Goal: Transaction & Acquisition: Purchase product/service

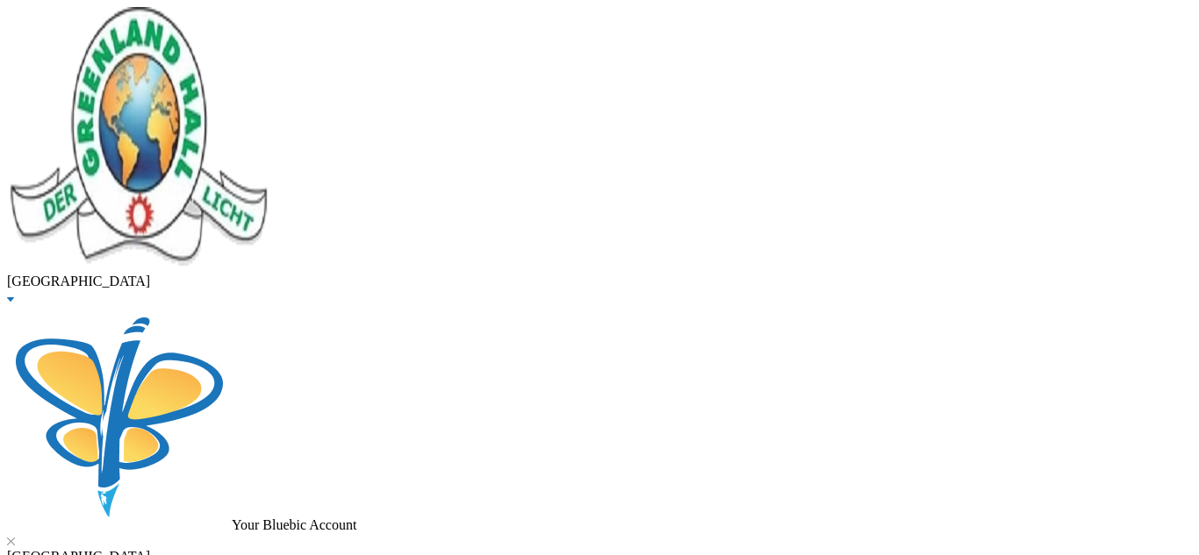
type input "[PERSON_NAME]"
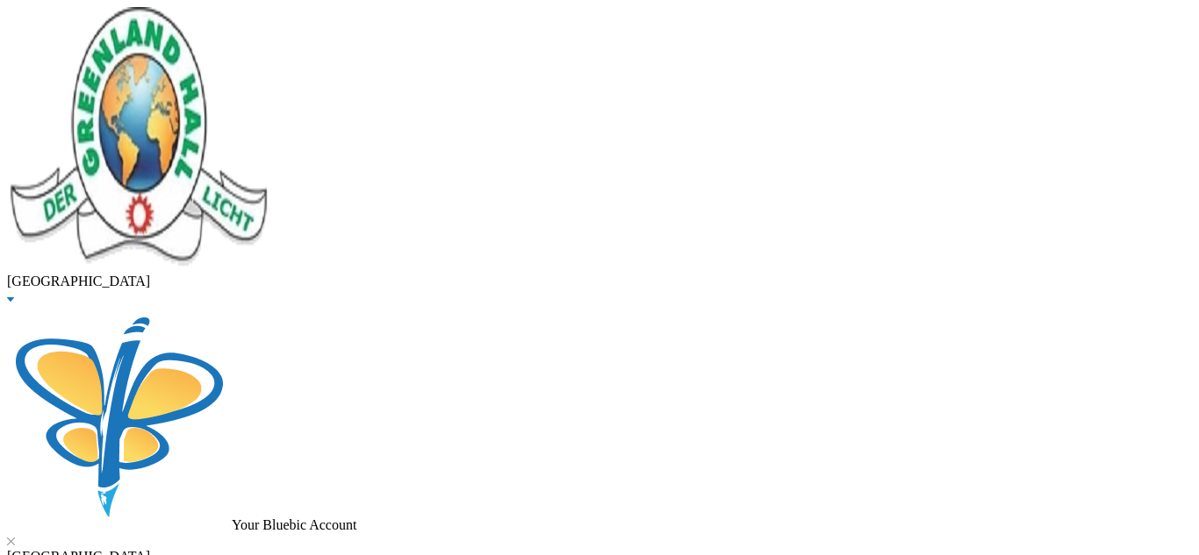
checkbox input "true"
type input "5000"
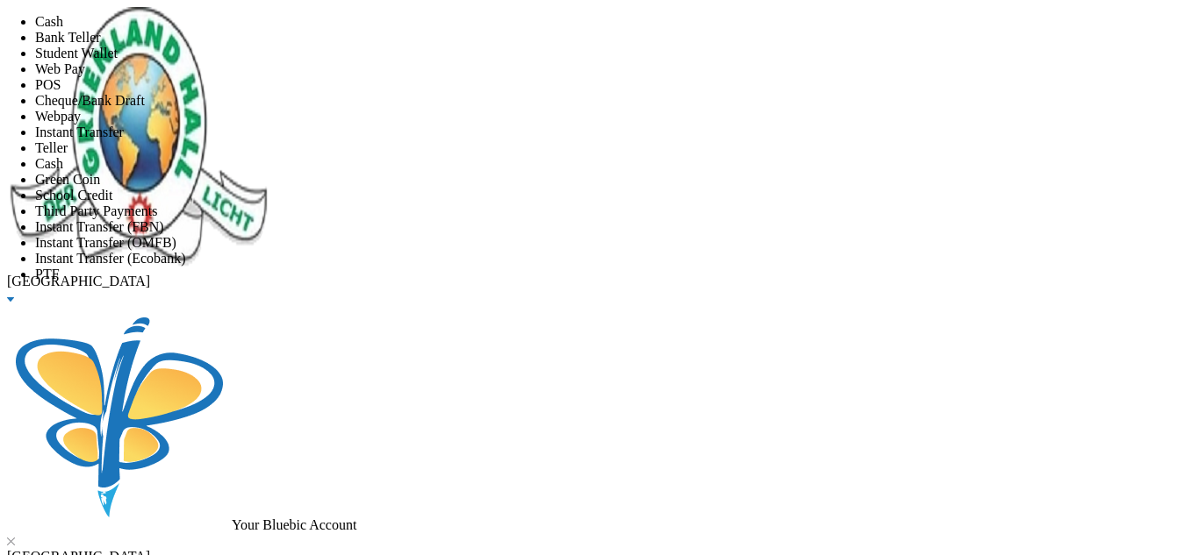
scroll to position [206, 0]
click at [623, 267] on li "PTF" at bounding box center [617, 275] width 1164 height 16
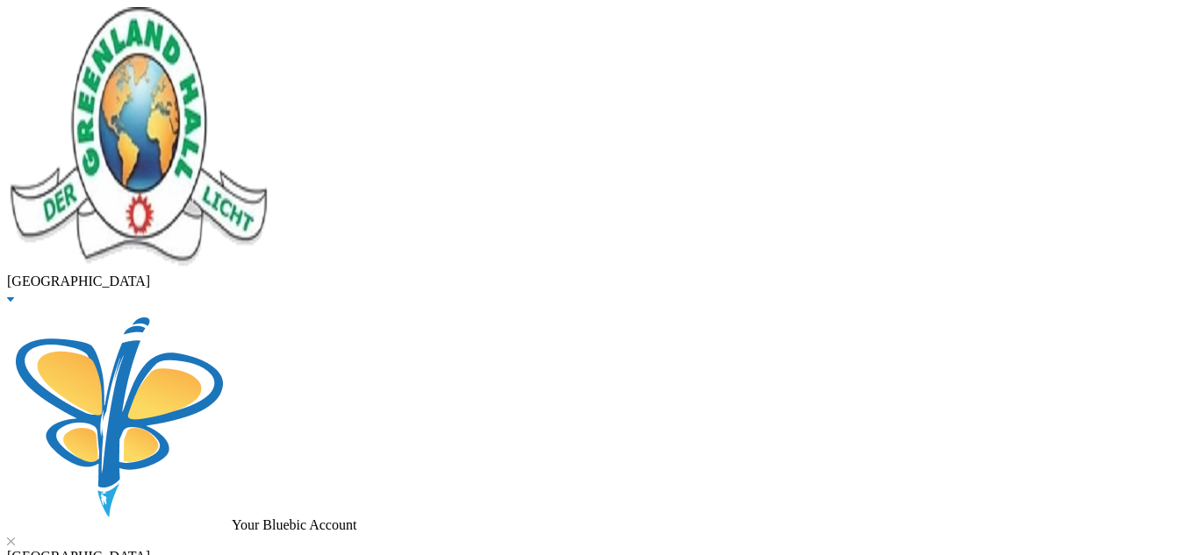
type input "04/09/2025"
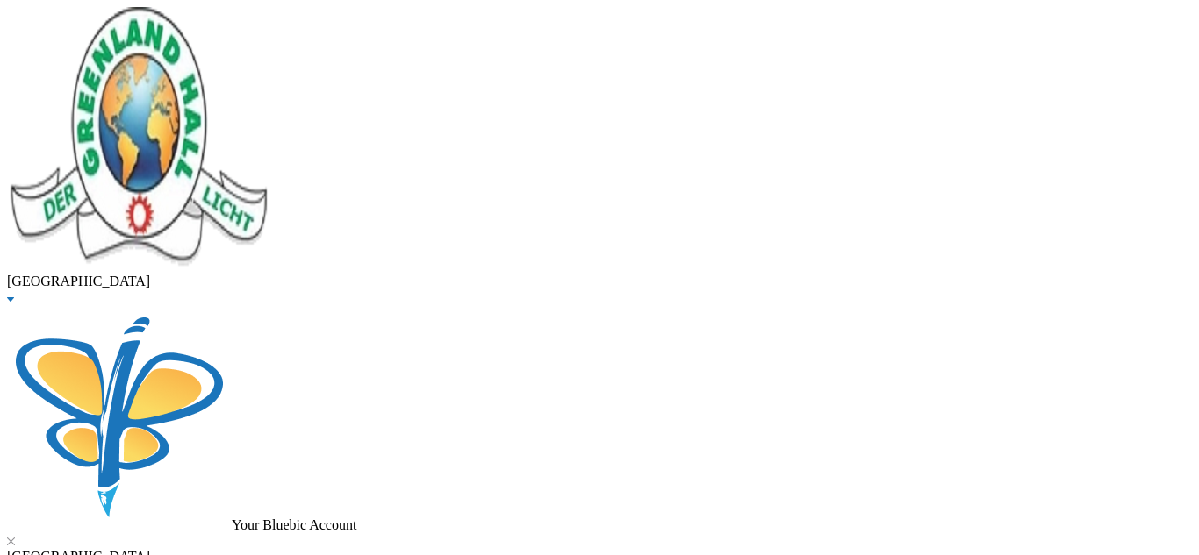
type input "298000"
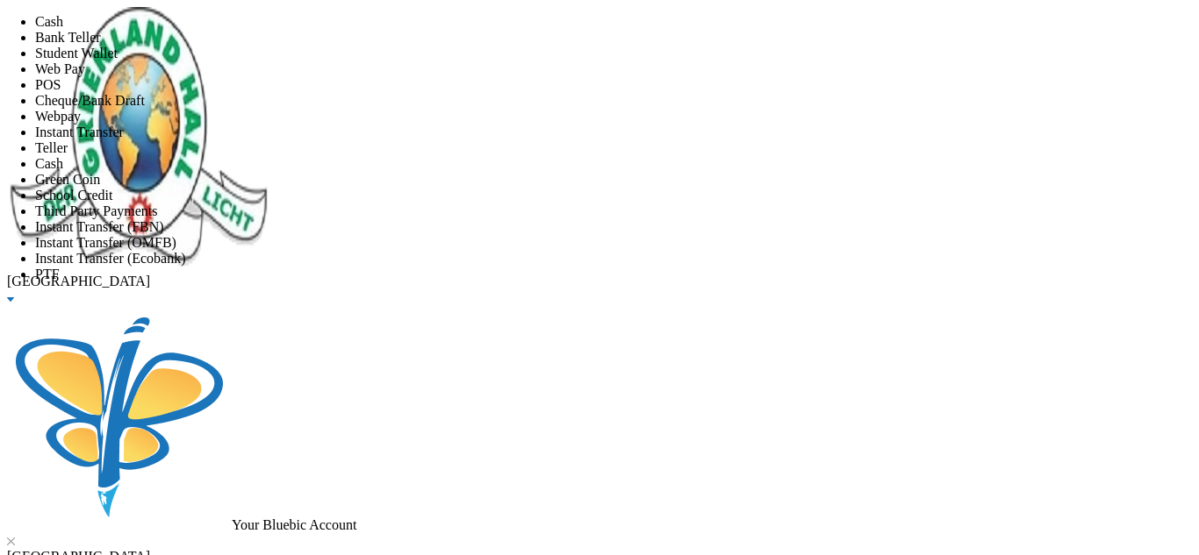
scroll to position [206, 0]
click at [551, 219] on li "Instant Transfer (FBN)" at bounding box center [617, 227] width 1164 height 16
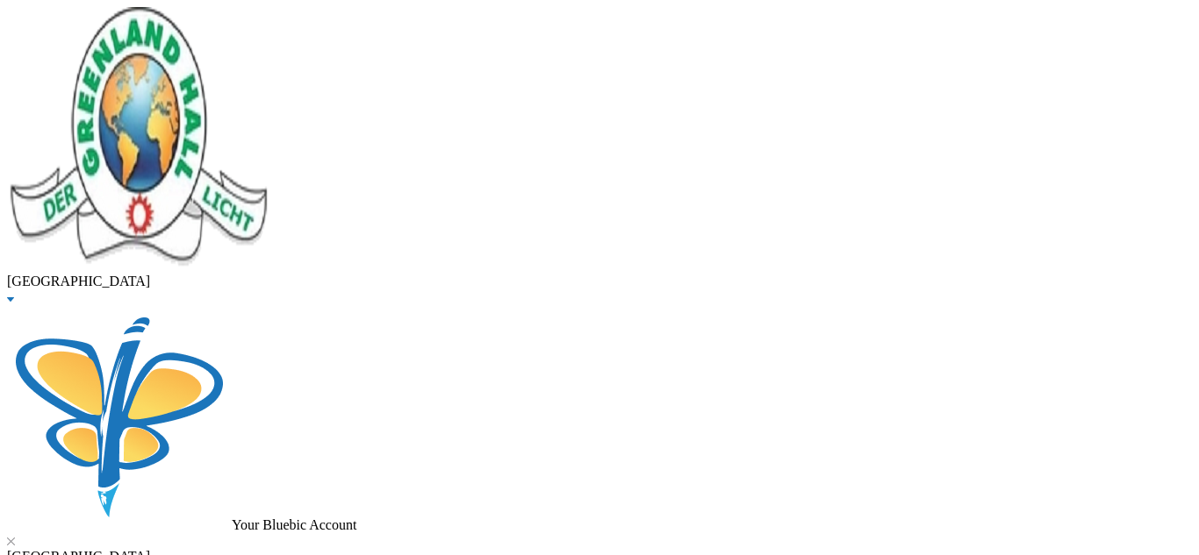
scroll to position [326, 0]
type input "04/09/2025"
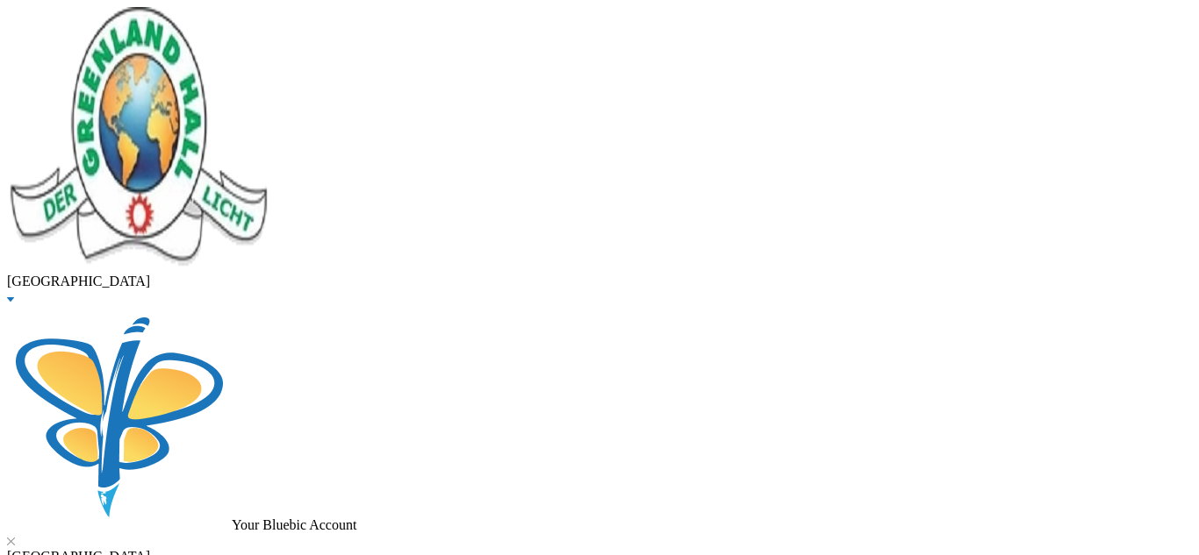
scroll to position [52, 0]
drag, startPoint x: 319, startPoint y: 100, endPoint x: 166, endPoint y: 101, distance: 153.6
type input "idowu"
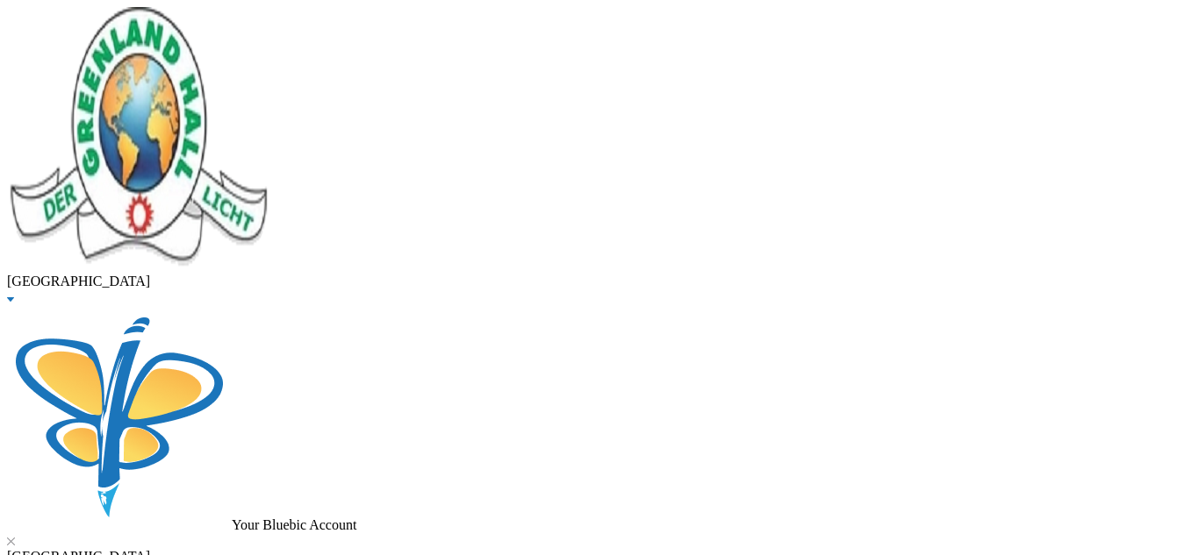
checkbox input "false"
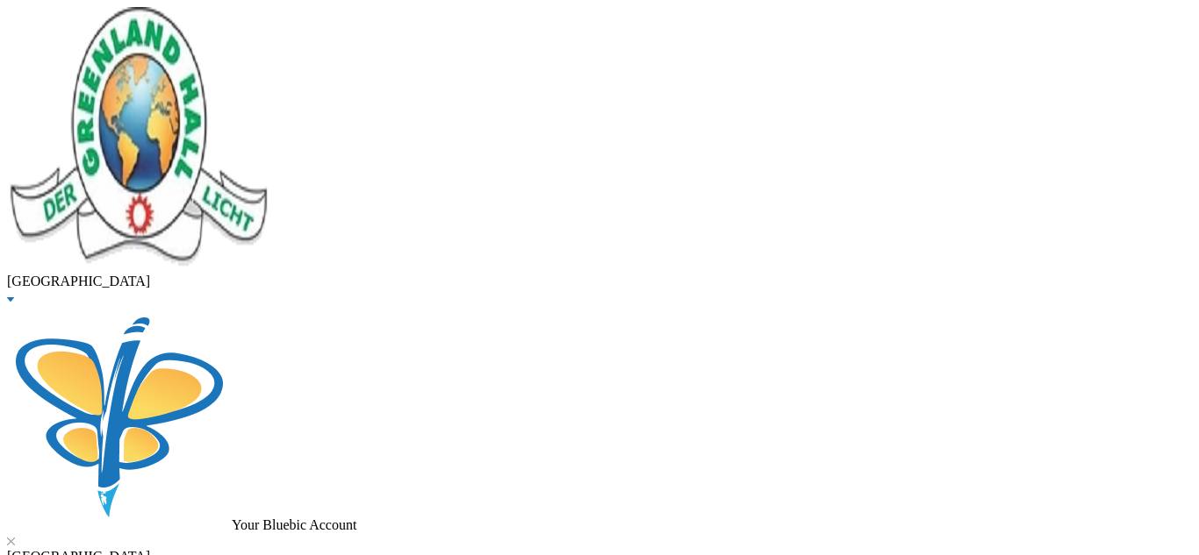
drag, startPoint x: 376, startPoint y: 127, endPoint x: 229, endPoint y: 149, distance: 148.2
type input "[PERSON_NAME]"
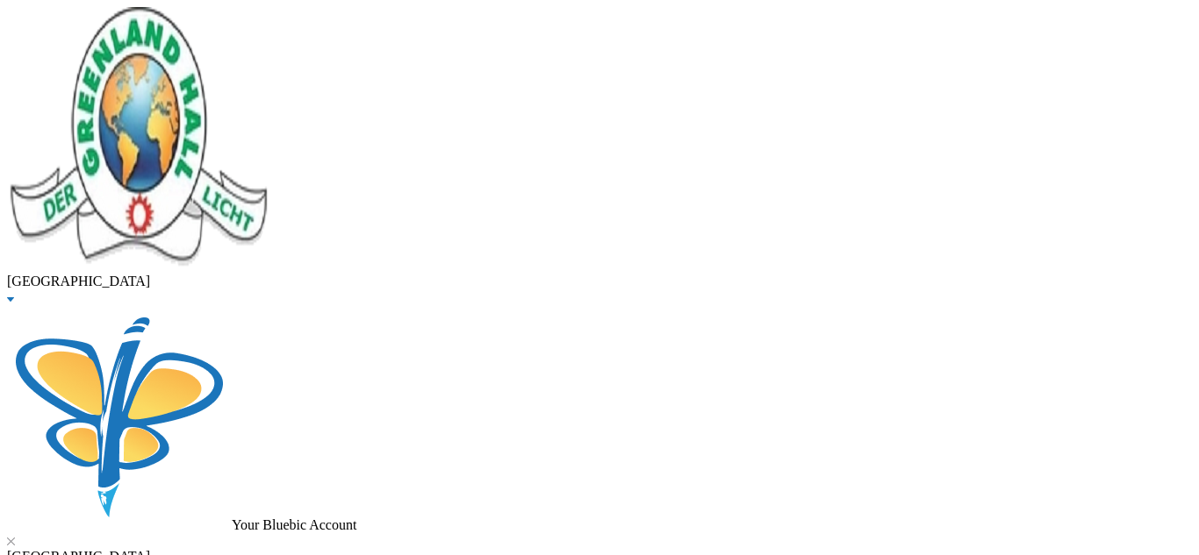
checkbox input "true"
type input "5000"
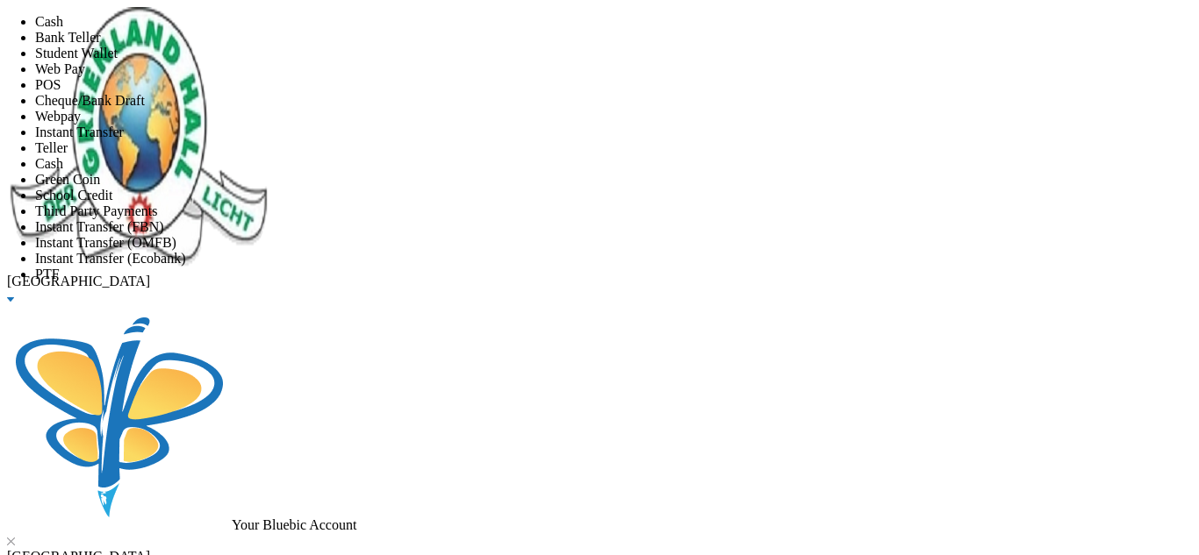
scroll to position [206, 0]
click at [674, 267] on li "PTF" at bounding box center [617, 275] width 1164 height 16
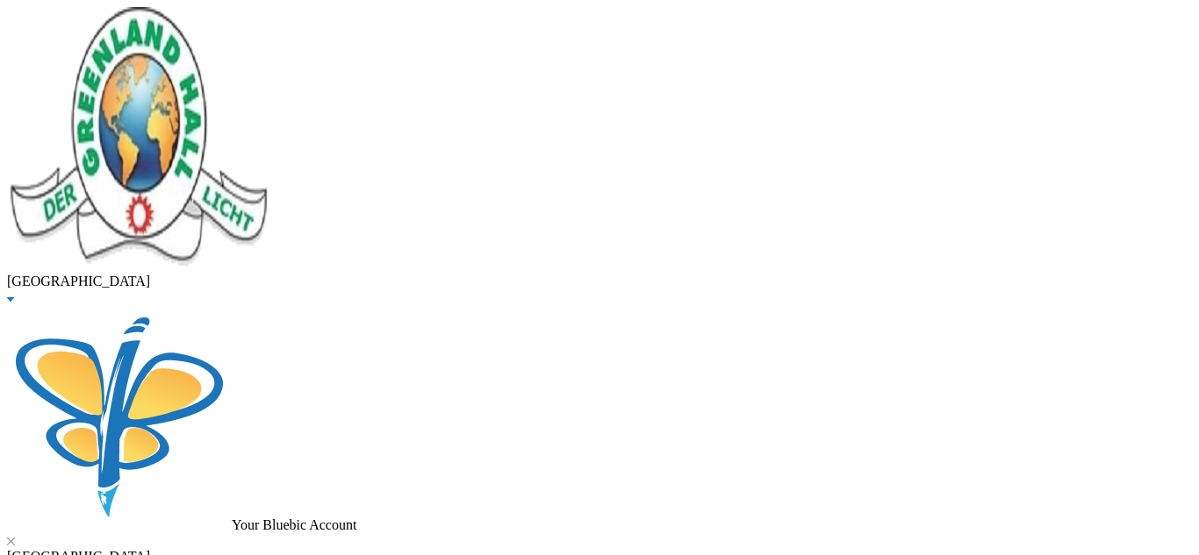
scroll to position [112, 0]
type input "04/09/2025"
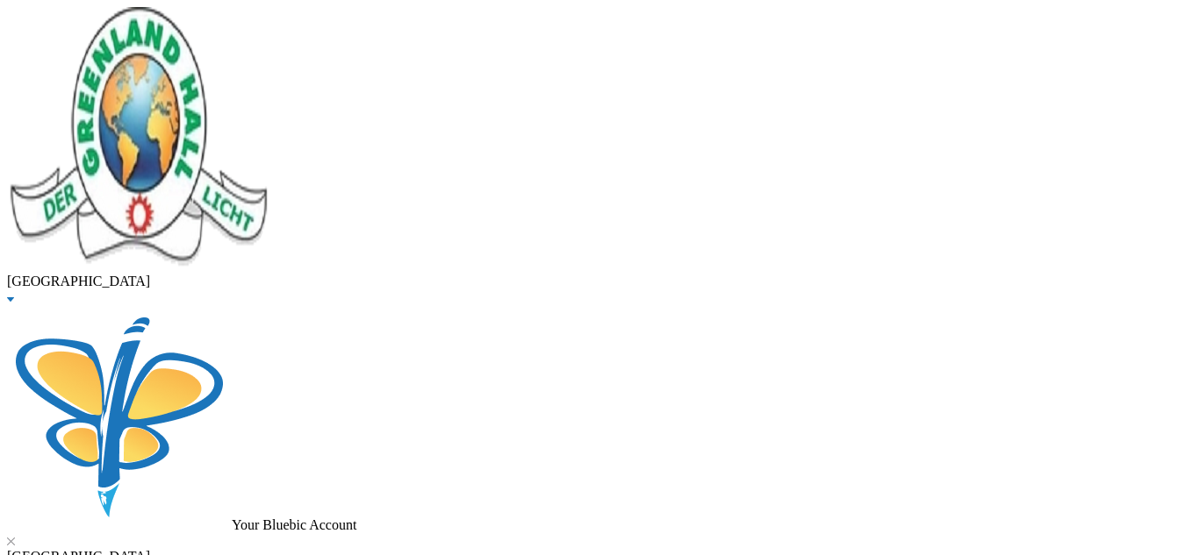
checkbox input "true"
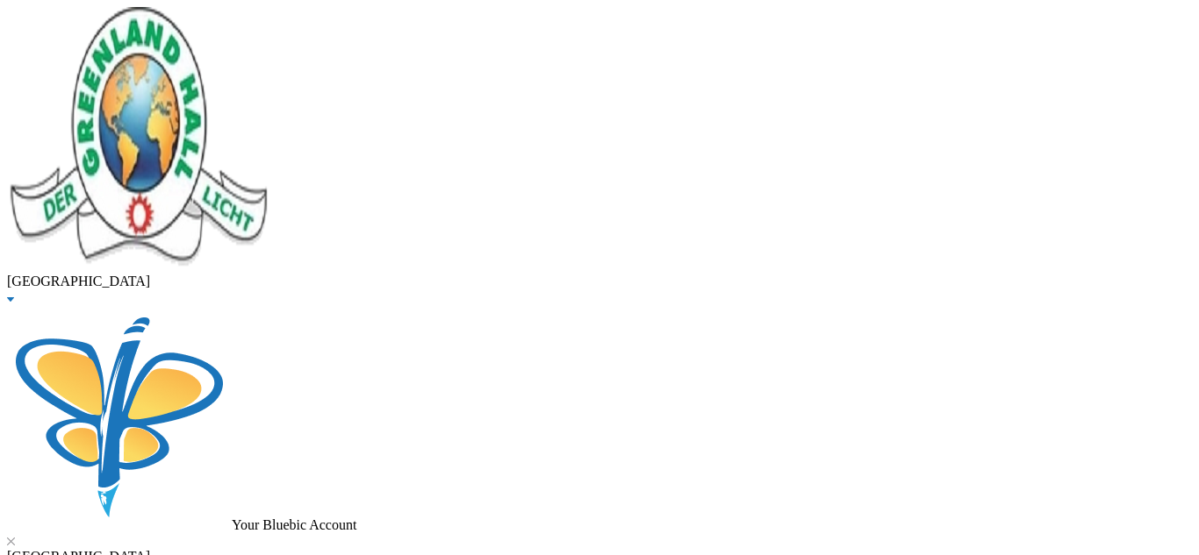
checkbox input "true"
checkbox input "false"
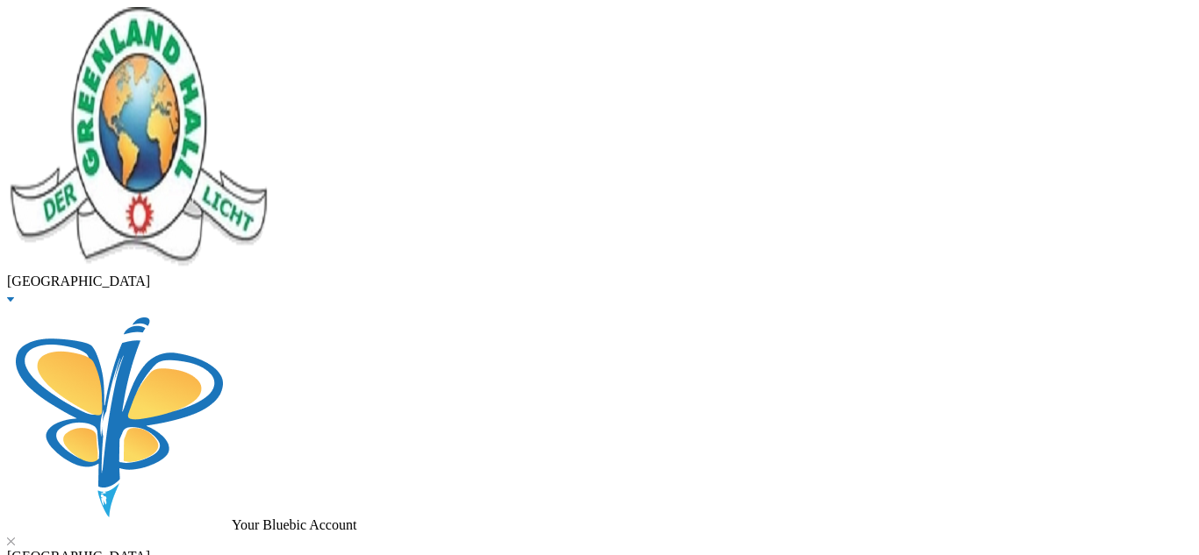
checkbox input "false"
checkbox input "true"
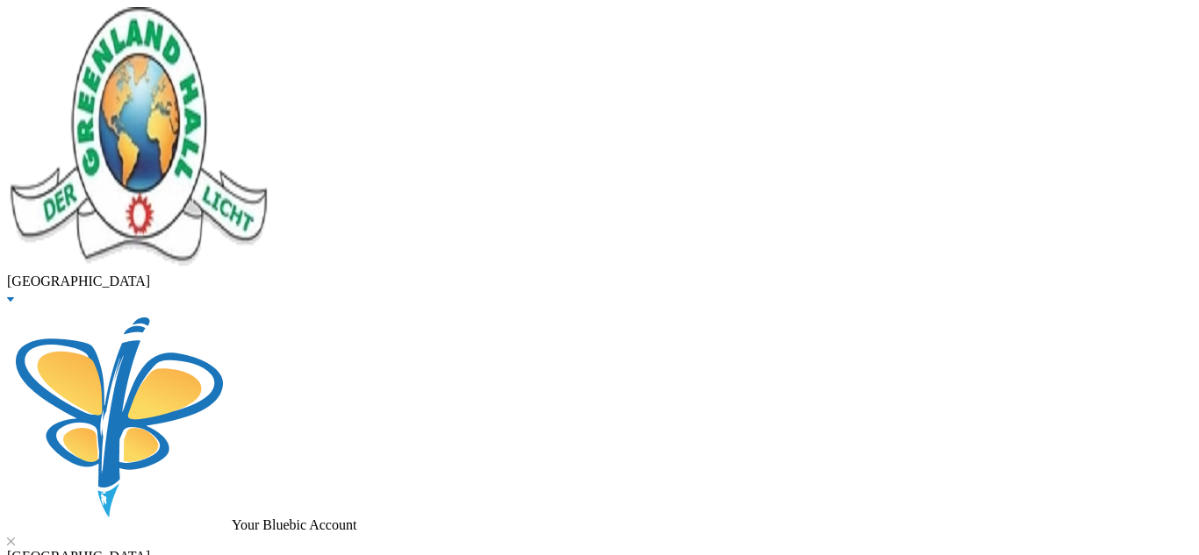
checkbox input "true"
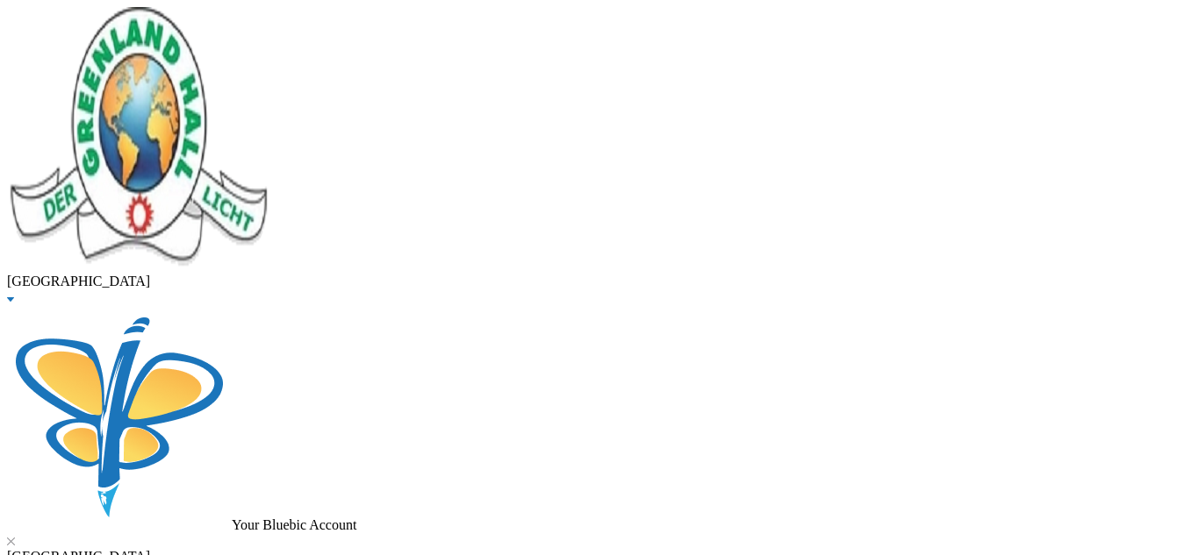
type input "125000"
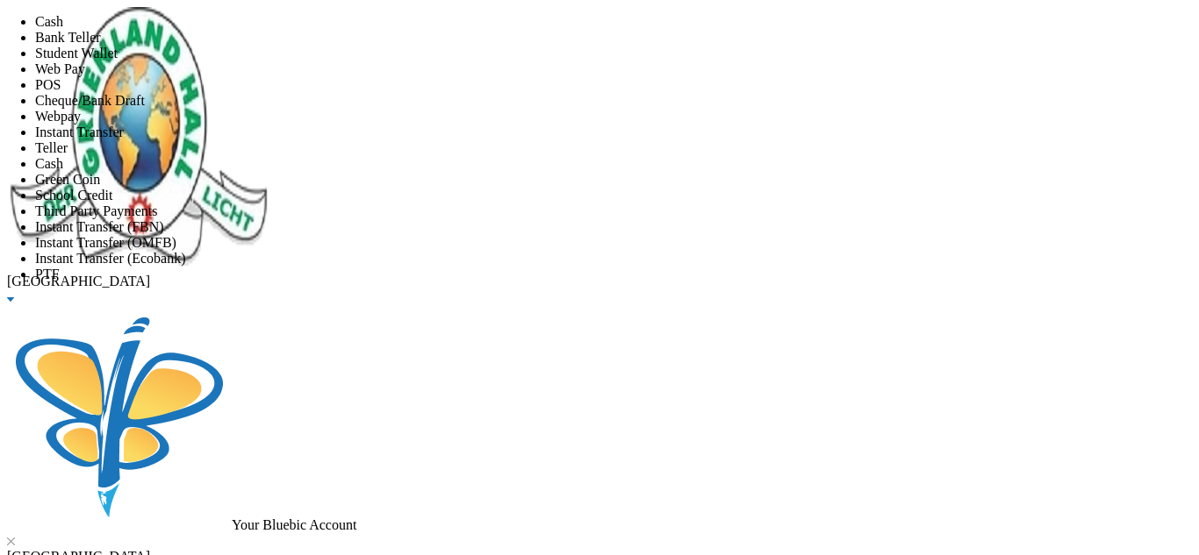
scroll to position [206, 0]
click at [551, 219] on li "Instant Transfer (FBN)" at bounding box center [617, 227] width 1164 height 16
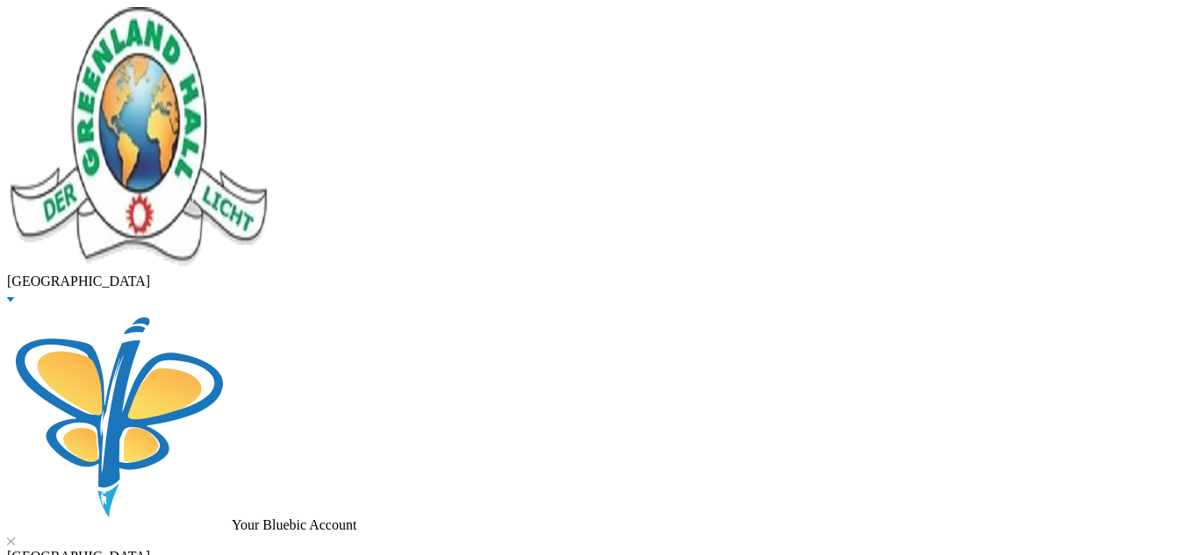
scroll to position [254, 0]
type input "04/09/2025"
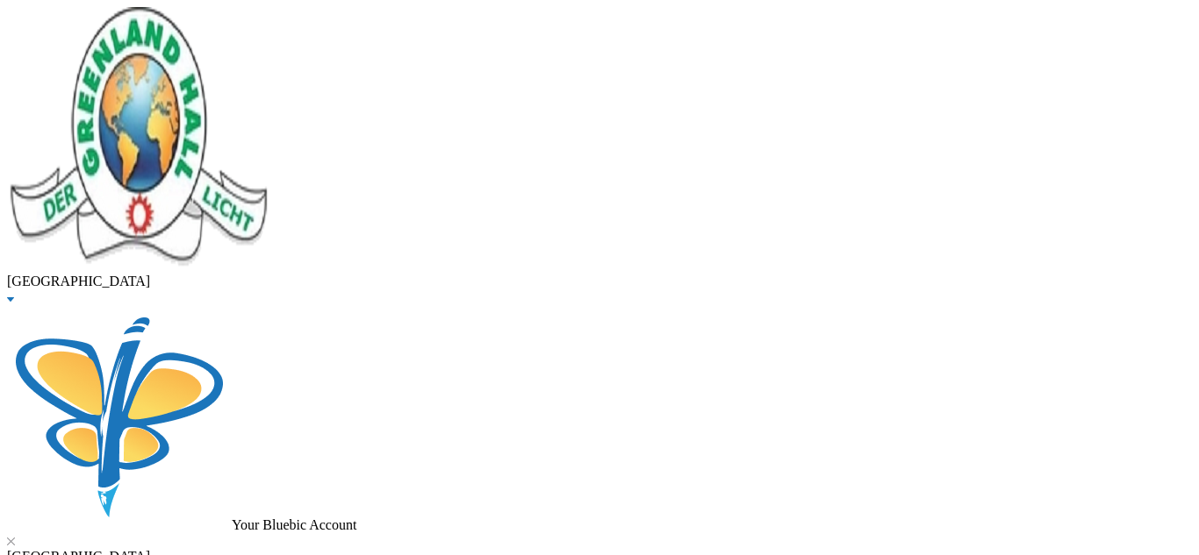
scroll to position [52, 0]
type input "120000"
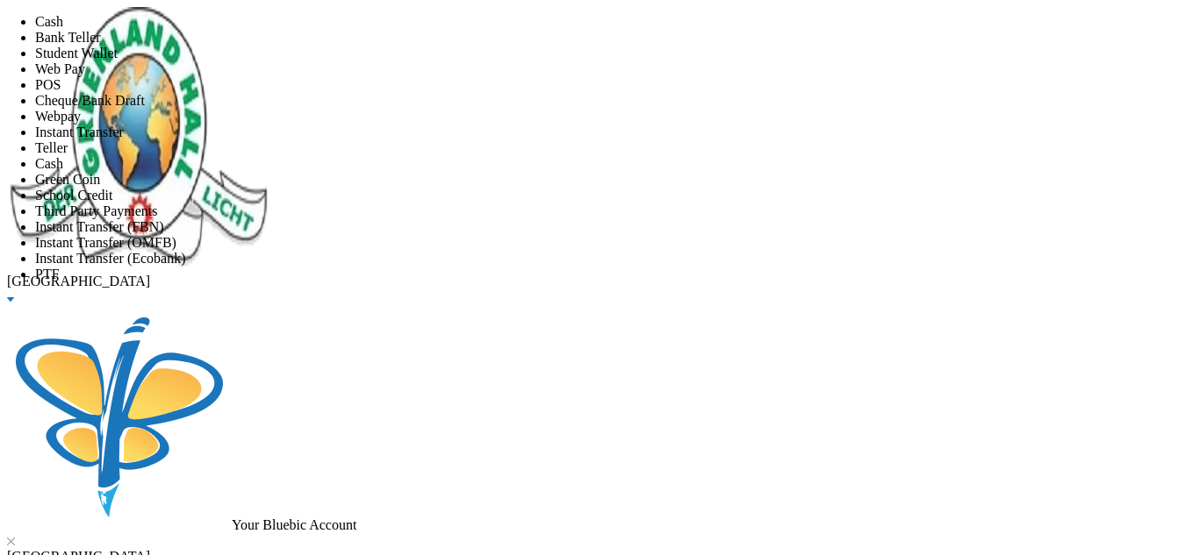
scroll to position [206, 0]
click at [554, 219] on li "Instant Transfer (FBN)" at bounding box center [617, 227] width 1164 height 16
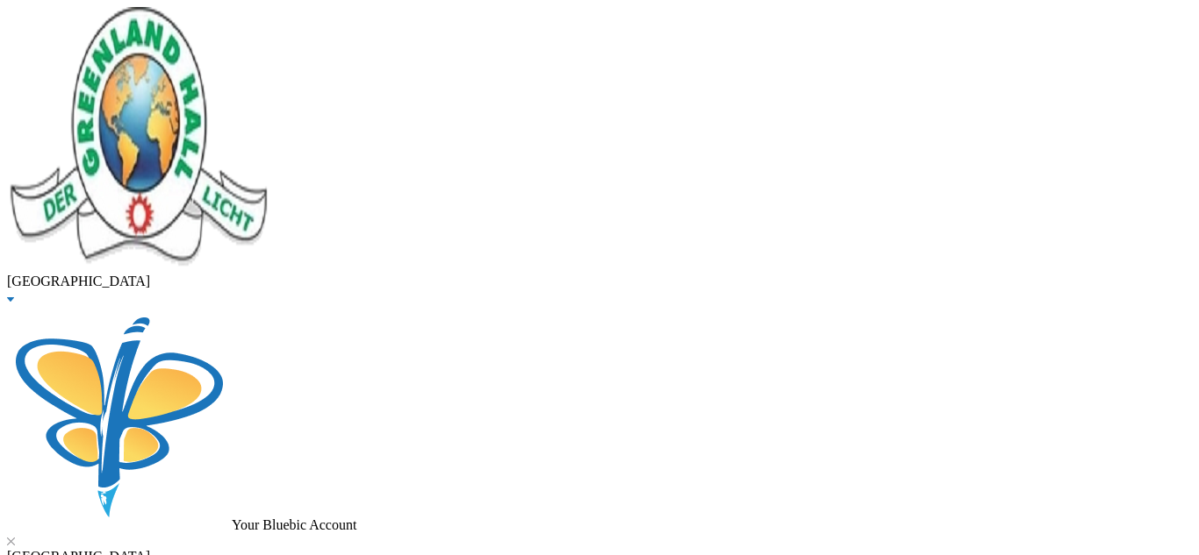
scroll to position [183, 0]
type input "01/09/2025"
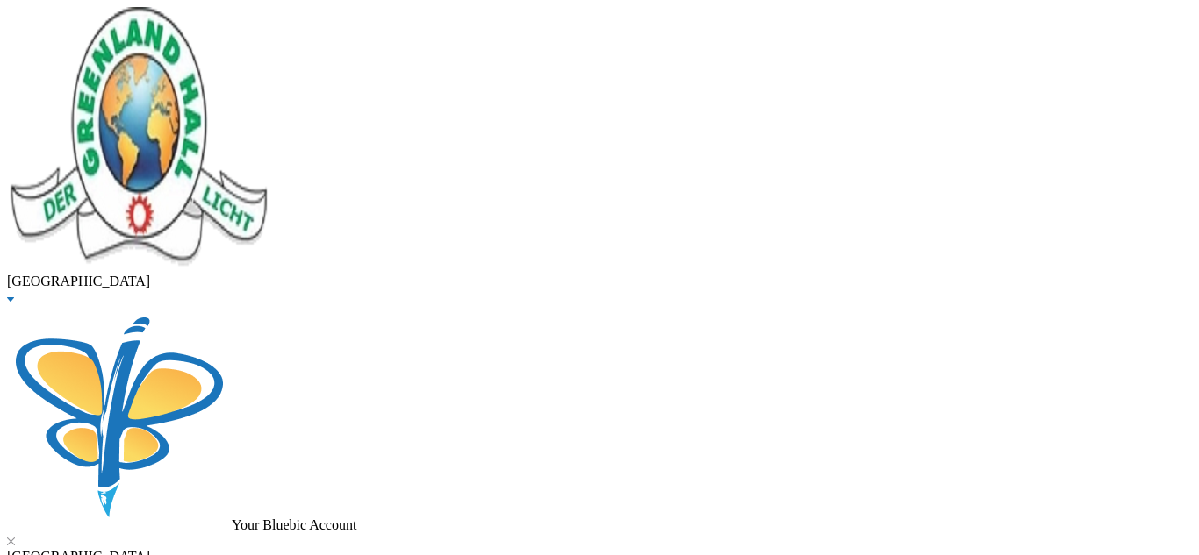
drag, startPoint x: 316, startPoint y: 146, endPoint x: 118, endPoint y: 130, distance: 198.9
type input "oduwole"
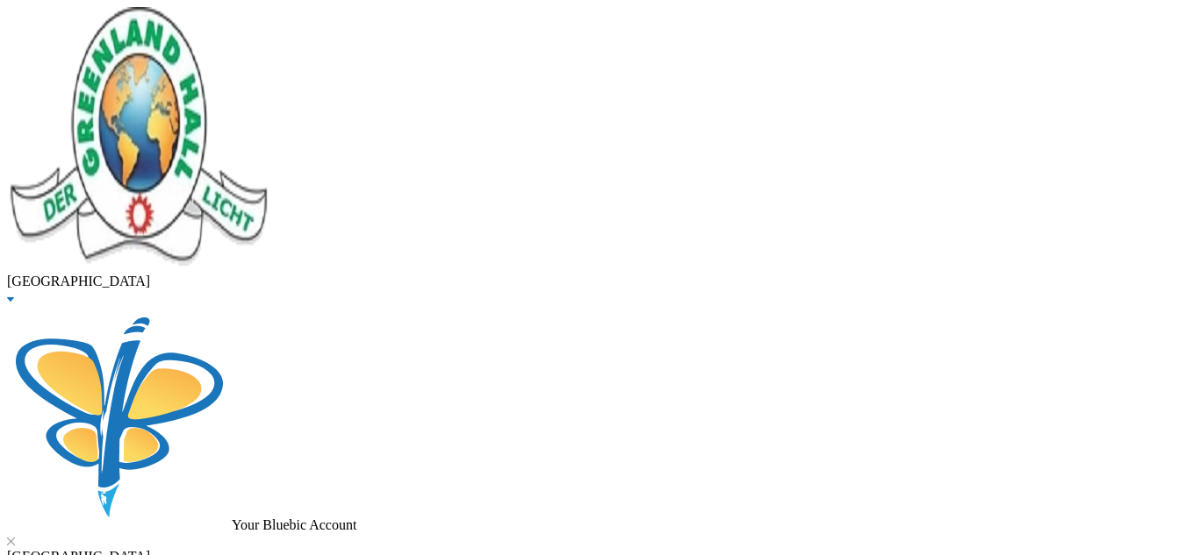
type input "120000"
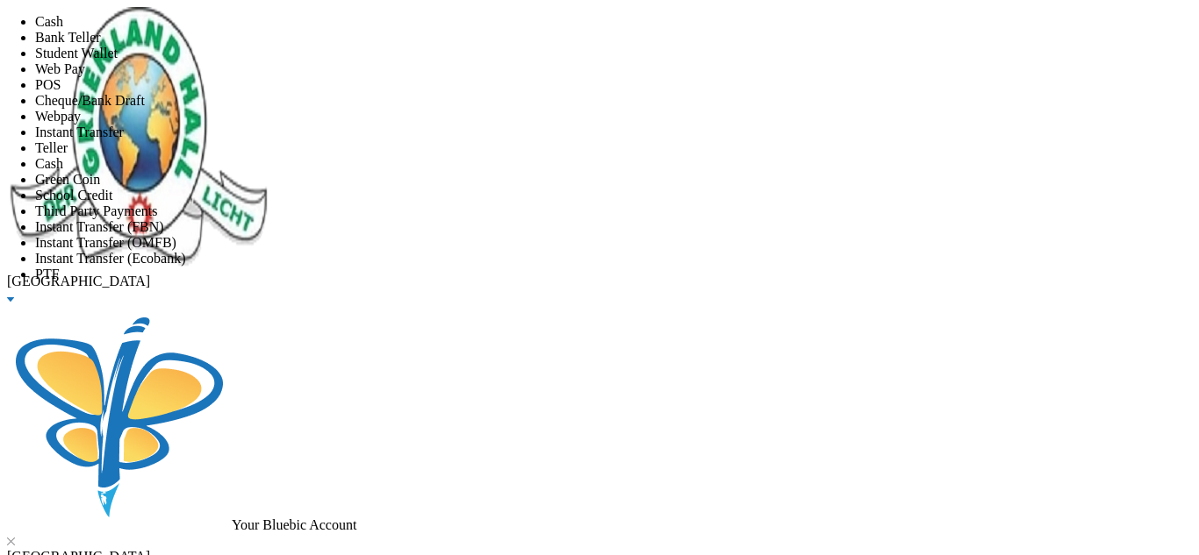
scroll to position [206, 0]
click at [555, 219] on li "Instant Transfer (FBN)" at bounding box center [617, 227] width 1164 height 16
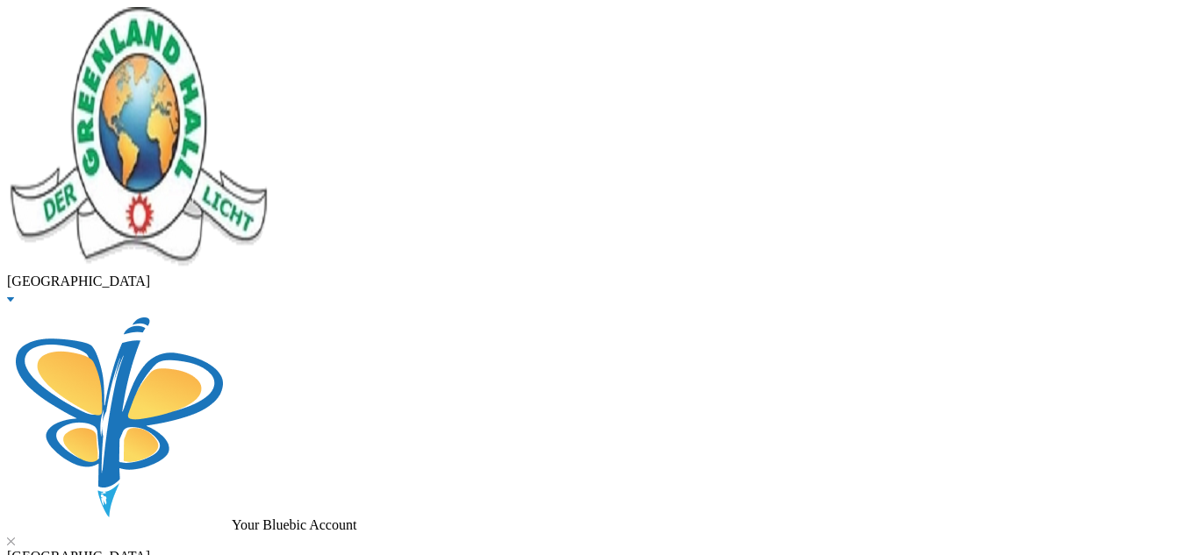
scroll to position [183, 0]
type input "01/09/2025"
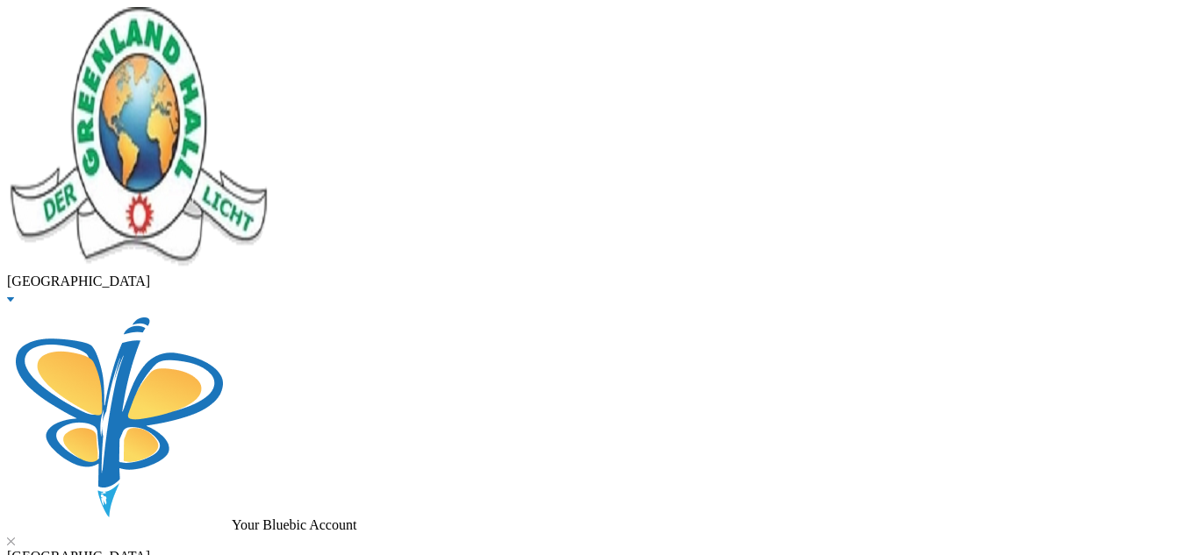
checkbox input "true"
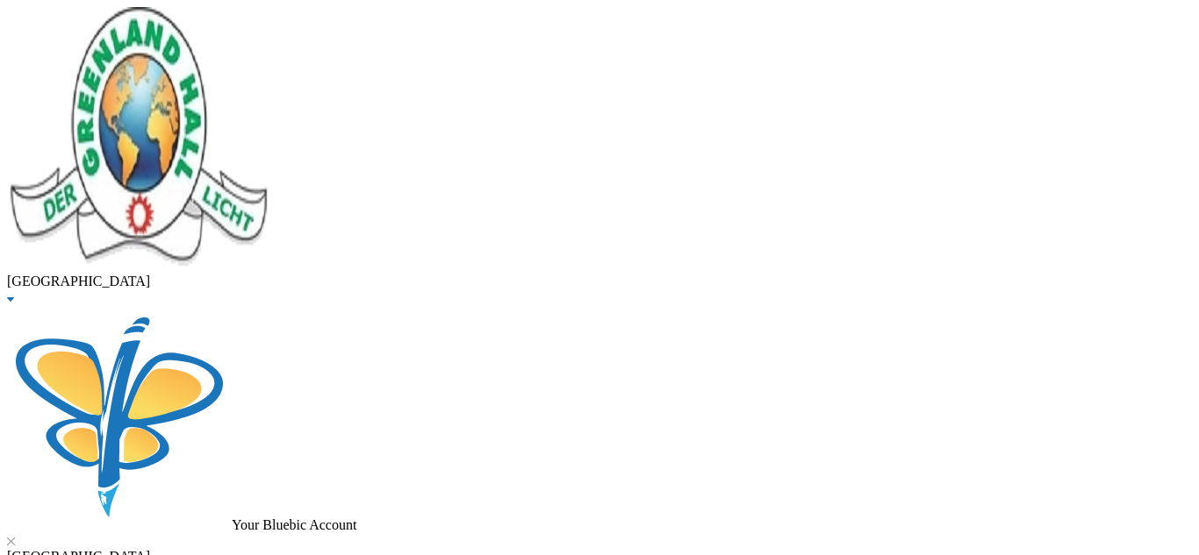
checkbox input "true"
drag, startPoint x: 333, startPoint y: 140, endPoint x: 179, endPoint y: 140, distance: 153.6
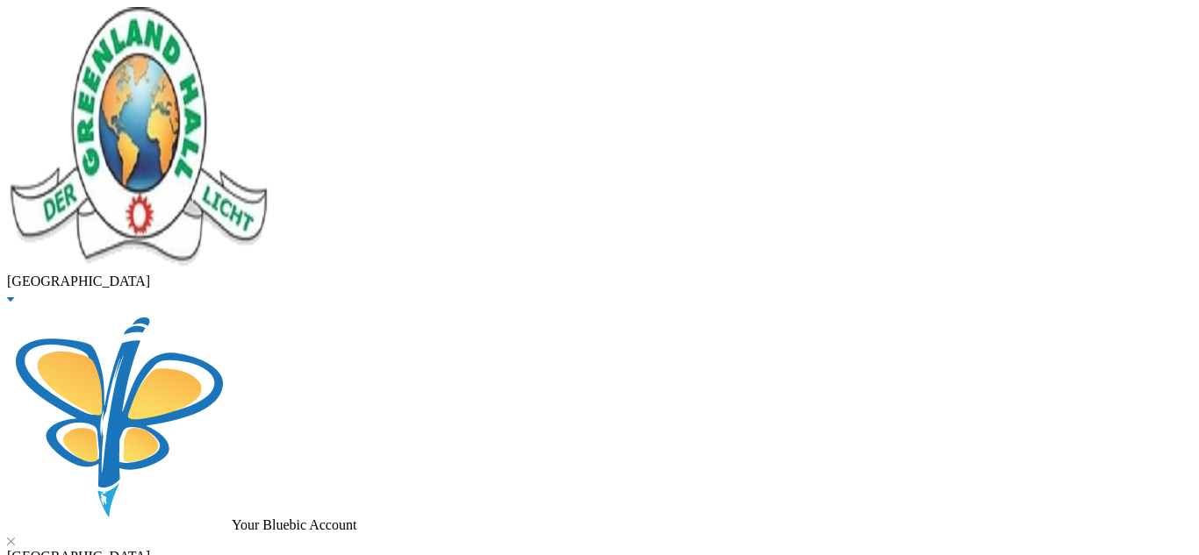
type input "mark"
checkbox input "true"
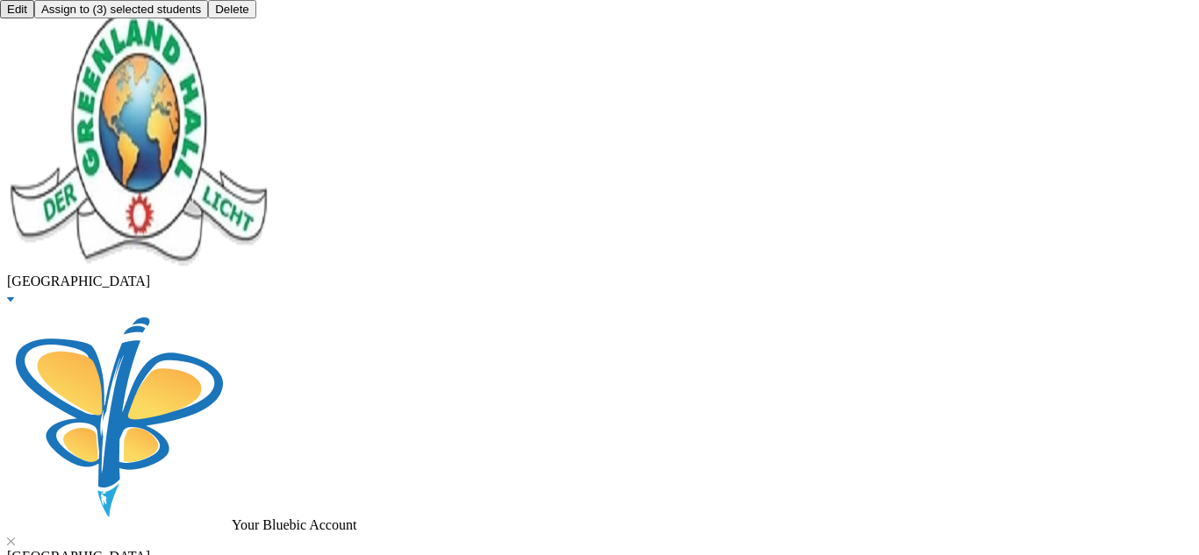
click at [208, 18] on button "Assign to ( 3 ) selected students" at bounding box center [121, 9] width 174 height 18
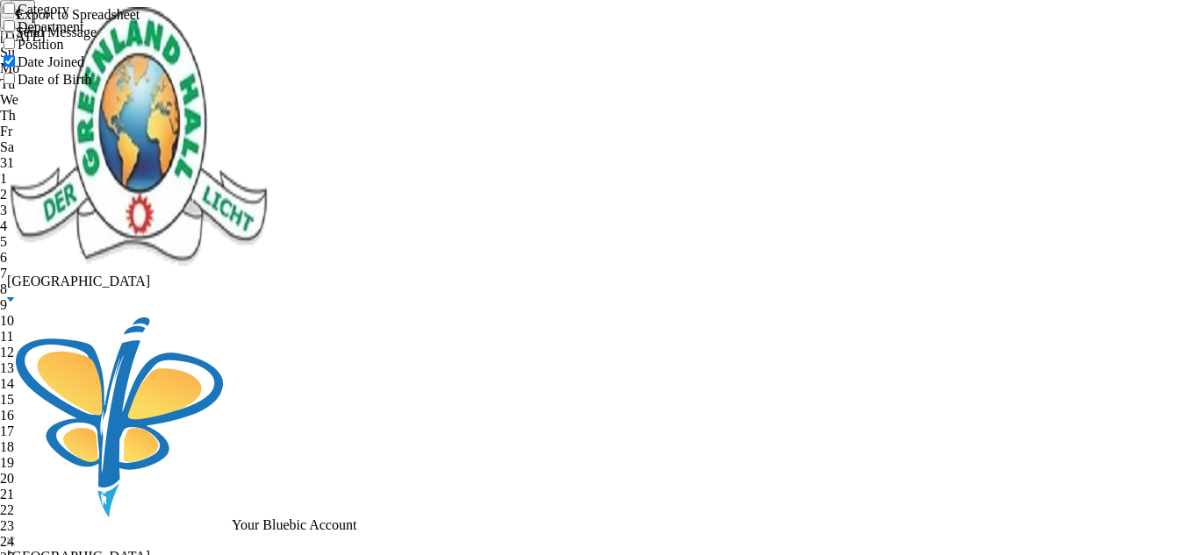
click at [15, 67] on input "Date Joined" at bounding box center [9, 60] width 11 height 11
checkbox input "false"
